Goal: Find specific page/section: Find specific page/section

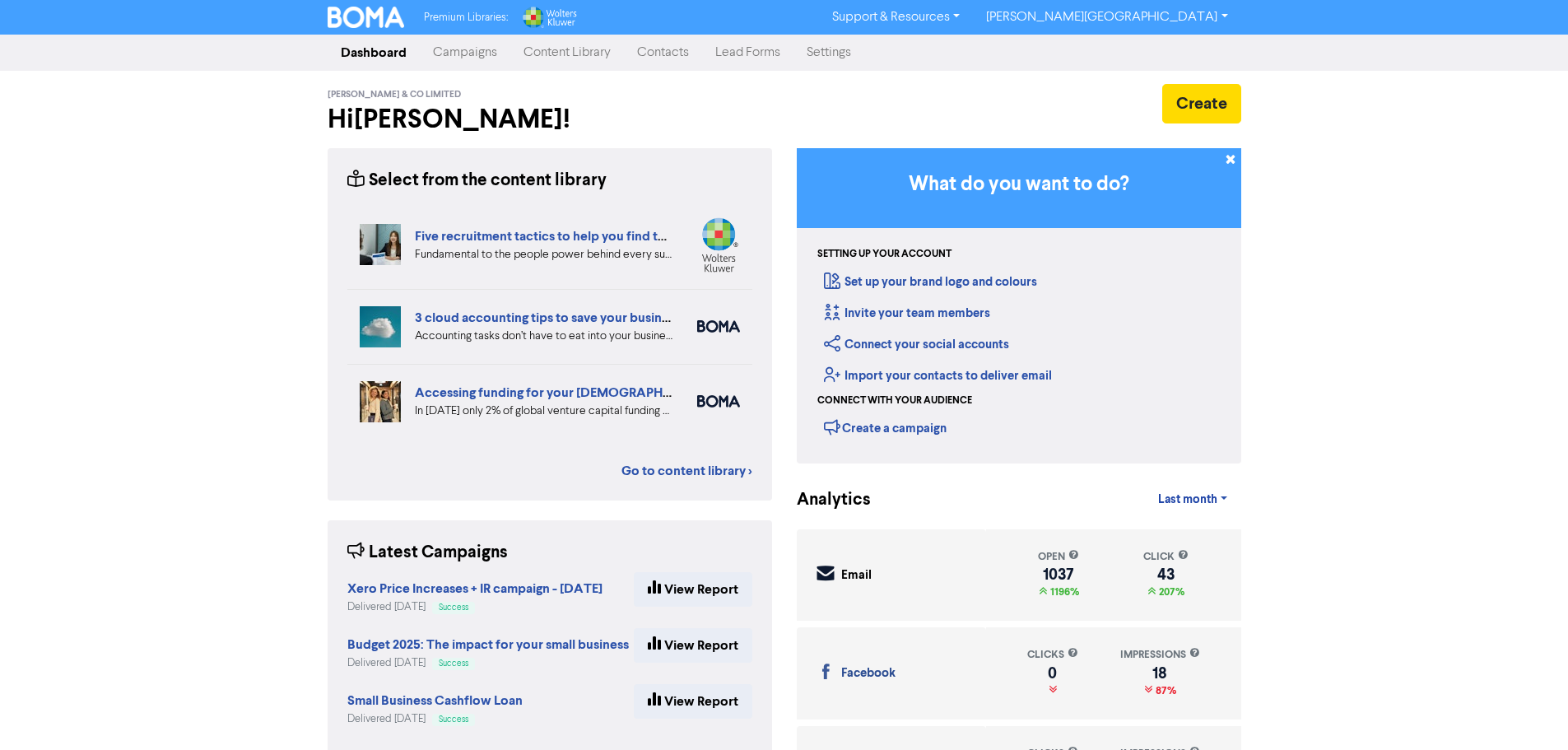
click at [667, 49] on link "Contacts" at bounding box center [663, 53] width 78 height 33
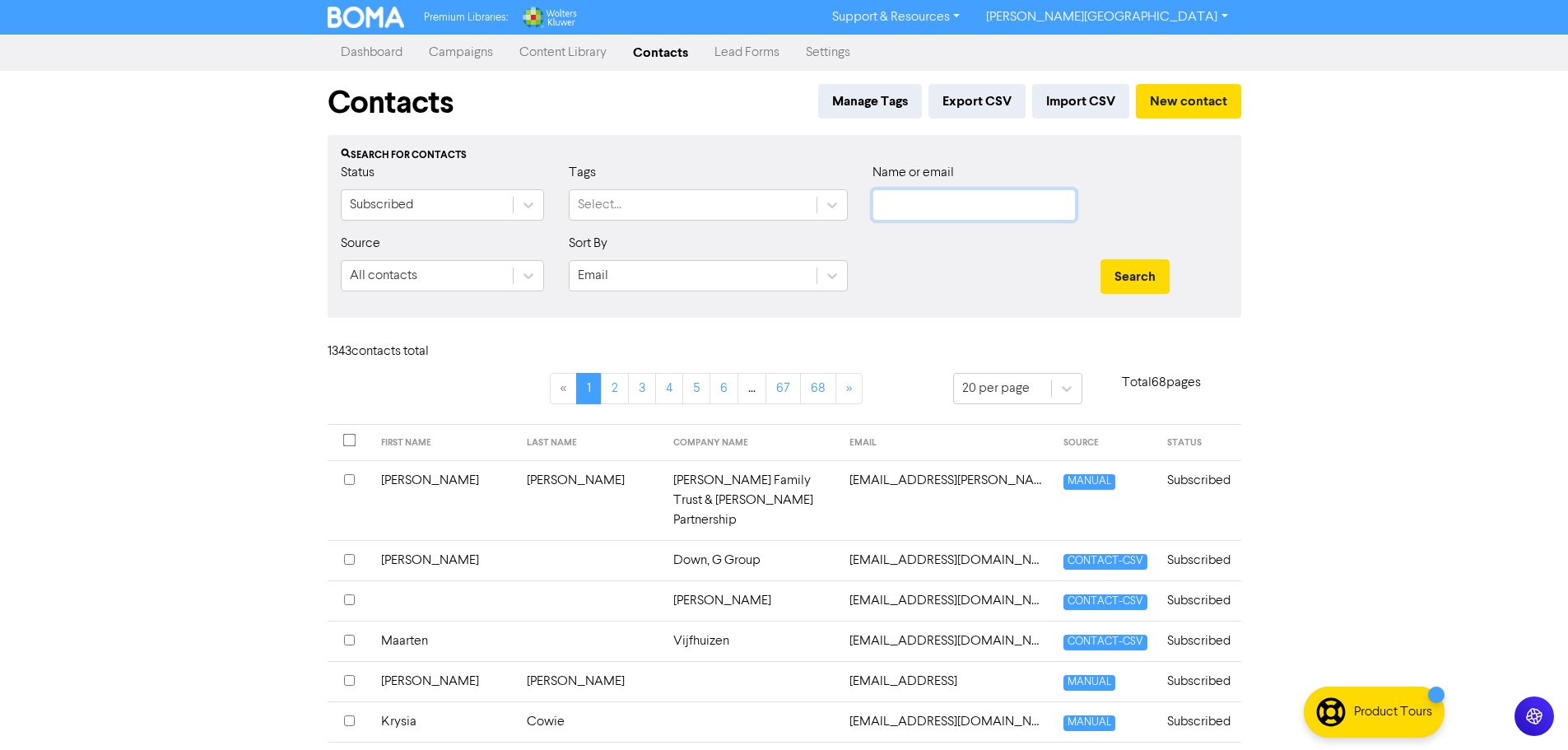
click at [909, 203] on input "text" at bounding box center [974, 205] width 204 height 31
paste input "[EMAIL_ADDRESS][DOMAIN_NAME]"
click at [1100, 259] on button "Search" at bounding box center [1134, 276] width 69 height 34
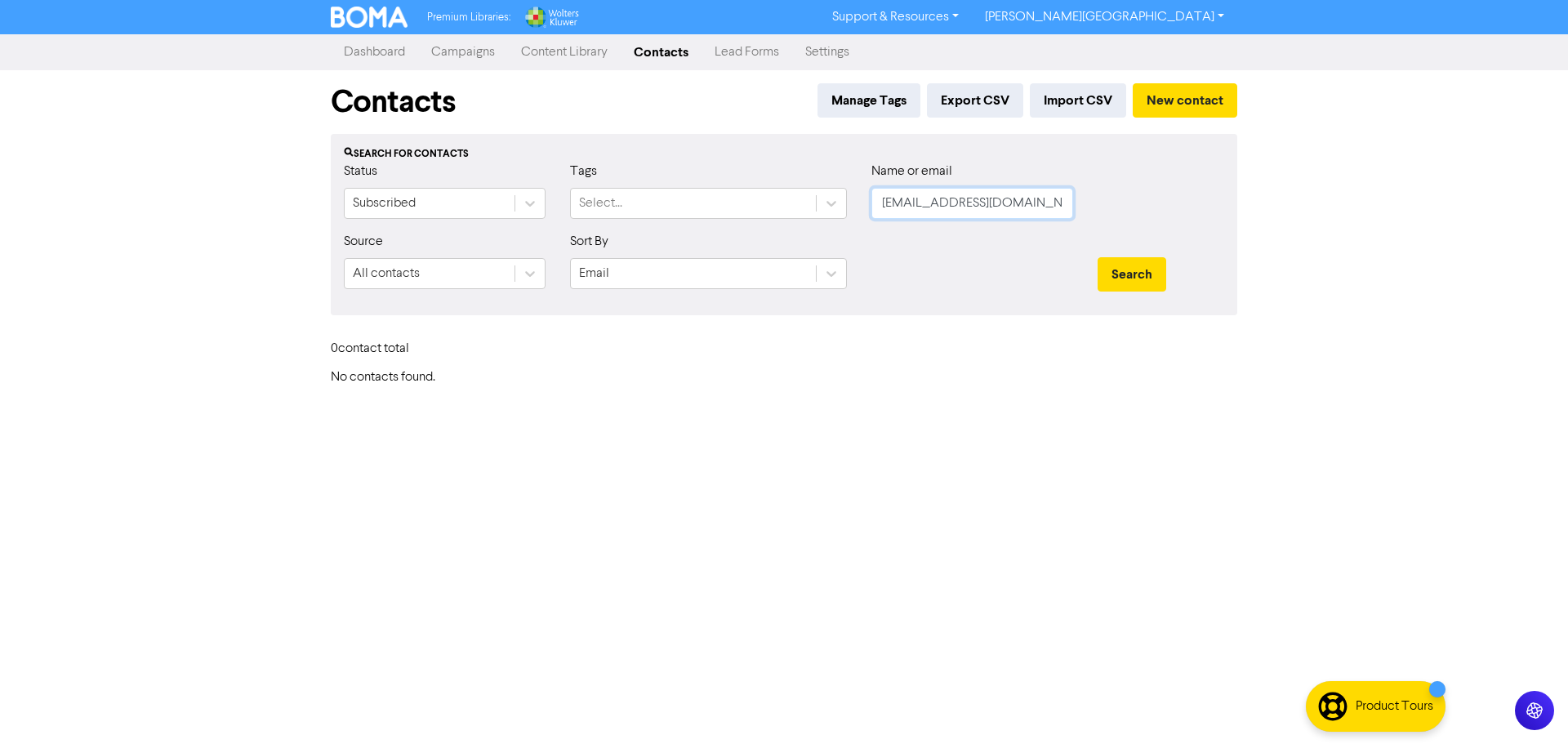
click at [1029, 208] on input "[EMAIL_ADDRESS][DOMAIN_NAME]" at bounding box center [972, 203] width 202 height 31
paste input "[PERSON_NAME]"
type input "[EMAIL_ADDRESS][DOMAIN_NAME]"
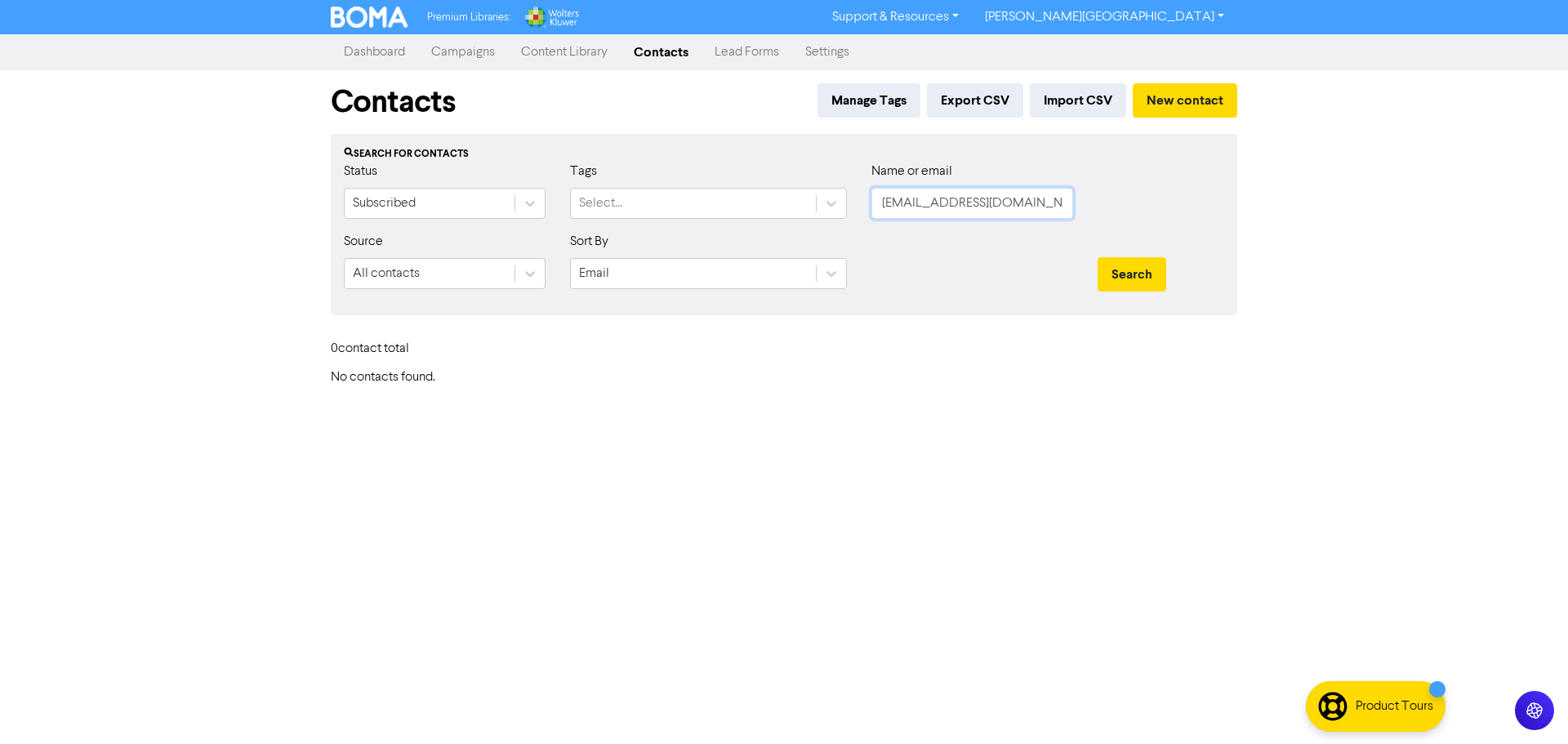
click at [1097, 257] on button "Search" at bounding box center [1131, 274] width 69 height 34
